Goal: Transaction & Acquisition: Purchase product/service

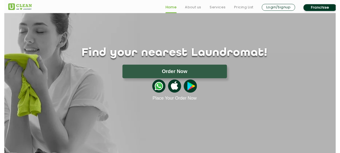
scroll to position [54, 0]
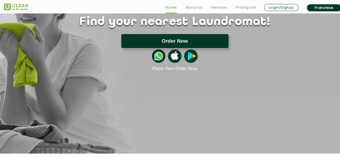
click at [198, 40] on button "Order Now" at bounding box center [174, 41] width 107 height 14
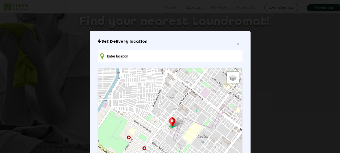
type input "[STREET_ADDRESS][PERSON_NAME][DEMOGRAPHIC_DATA][DEMOGRAPHIC_DATA]"
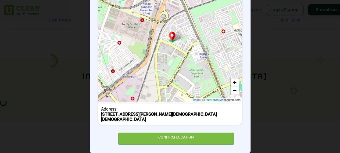
scroll to position [94, 0]
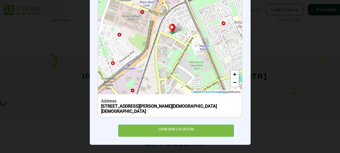
click at [207, 124] on div "Set Delivery location [STREET_ADDRESS][PERSON_NAME][DEMOGRAPHIC_DATA] Default S…" at bounding box center [169, 40] width 144 height 191
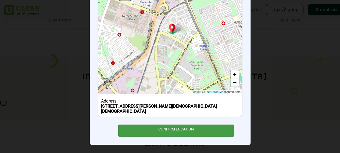
click at [205, 132] on div "CONFIRM LOCATION" at bounding box center [176, 131] width 116 height 12
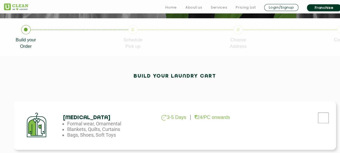
scroll to position [107, 0]
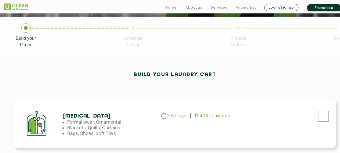
click at [164, 119] on img at bounding box center [163, 116] width 5 height 6
click at [318, 116] on input "checkbox" at bounding box center [322, 116] width 13 height 11
checkbox input "true"
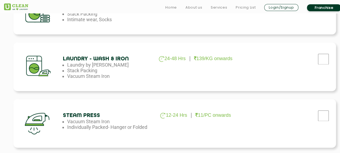
scroll to position [365, 0]
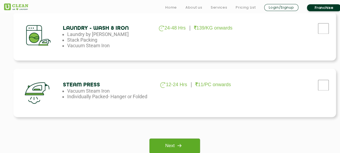
click at [179, 146] on img at bounding box center [179, 146] width 10 height 10
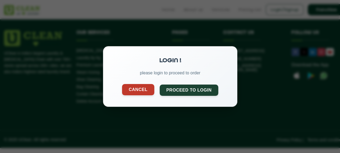
click at [129, 91] on button "Cancel" at bounding box center [138, 89] width 32 height 11
